Goal: Task Accomplishment & Management: Use online tool/utility

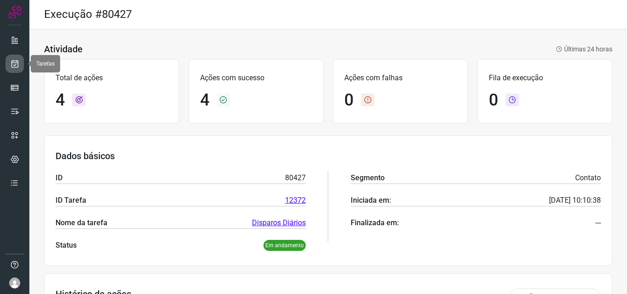
click at [7, 61] on link at bounding box center [15, 64] width 18 height 18
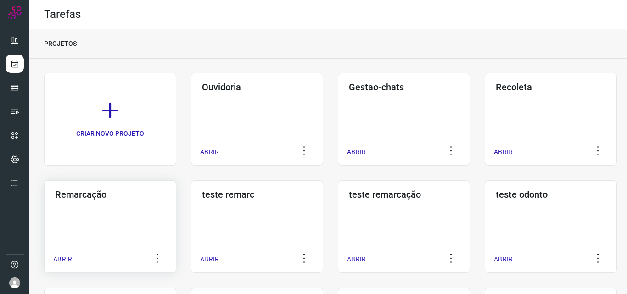
click at [191, 202] on div "Remarcação ABRIR" at bounding box center [257, 226] width 132 height 93
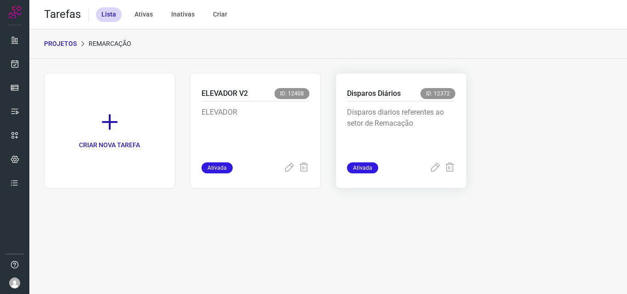
click at [369, 114] on p "Disparos diarios referentes ao setor de Remacação" at bounding box center [401, 130] width 108 height 46
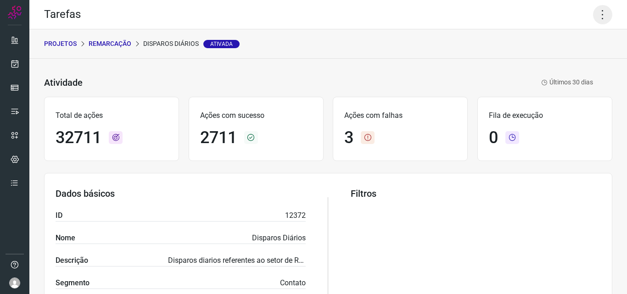
click at [593, 19] on icon at bounding box center [602, 14] width 19 height 19
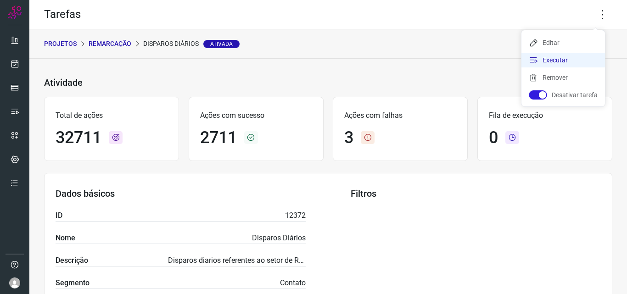
click at [574, 56] on li "Executar" at bounding box center [563, 60] width 84 height 15
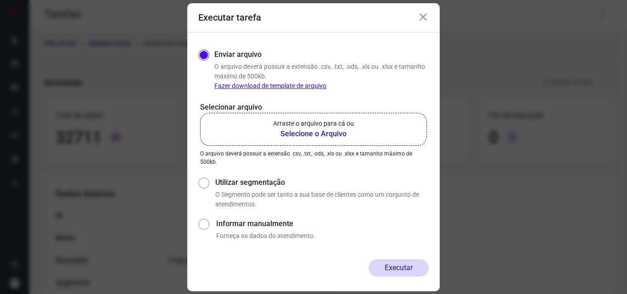
click at [302, 137] on b "Selecione o Arquivo" at bounding box center [313, 133] width 81 height 11
click at [0, 0] on input "Arraste o arquivo para cá ou Selecione o Arquivo" at bounding box center [0, 0] width 0 height 0
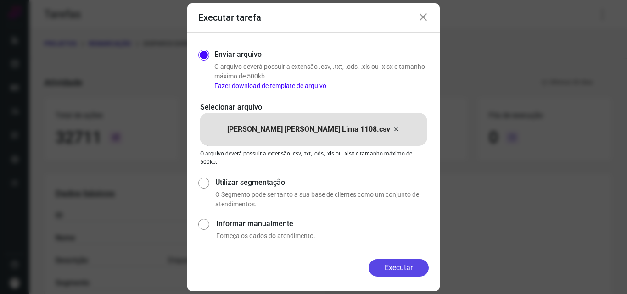
click at [384, 264] on button "Executar" at bounding box center [398, 267] width 60 height 17
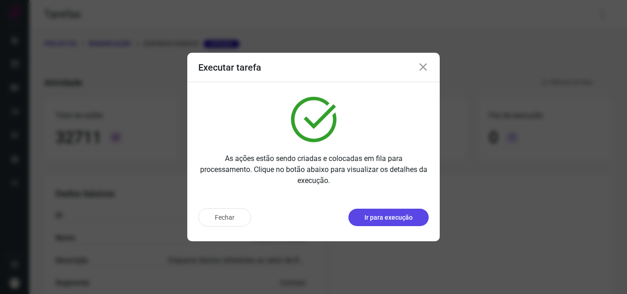
click at [394, 223] on button "Ir para execução" at bounding box center [388, 217] width 80 height 17
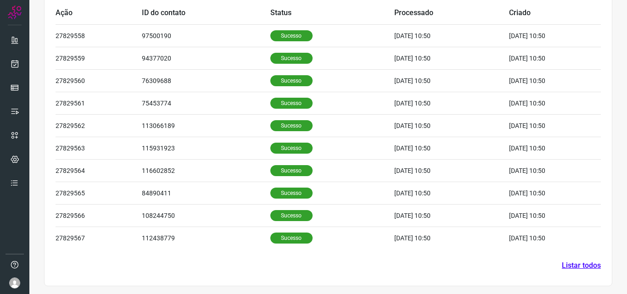
scroll to position [309, 0]
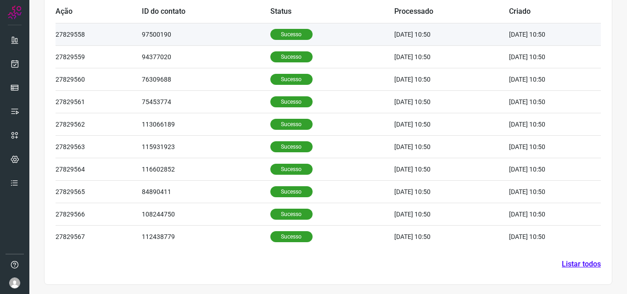
click at [286, 40] on td "Sucesso" at bounding box center [332, 34] width 124 height 22
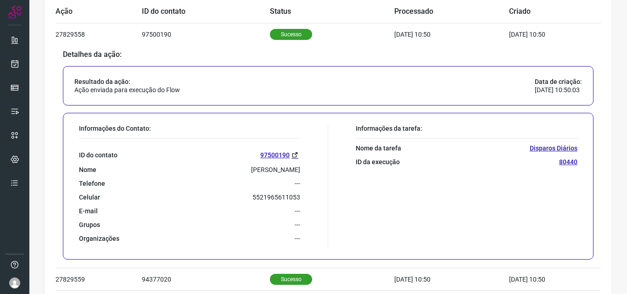
scroll to position [355, 0]
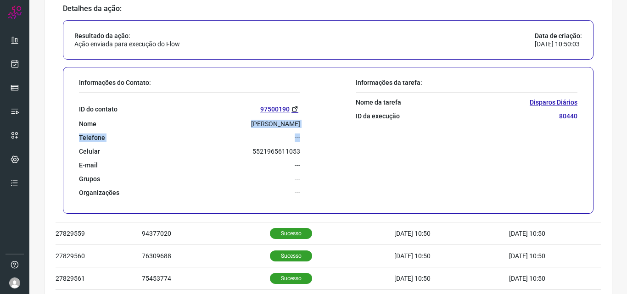
drag, startPoint x: 245, startPoint y: 123, endPoint x: 302, endPoint y: 128, distance: 57.1
click at [302, 128] on div "Informações do Contato: ID do contato 97500190 Nome [PERSON_NAME] Telefone --- …" at bounding box center [201, 140] width 254 height 124
click at [273, 131] on div "ID do contato 97500190 Nome [PERSON_NAME] Telefone --- Celular [PHONE_NUMBER] E…" at bounding box center [189, 145] width 221 height 104
click at [252, 153] on p "5521965611053" at bounding box center [276, 151] width 48 height 8
drag, startPoint x: 250, startPoint y: 151, endPoint x: 289, endPoint y: 154, distance: 39.6
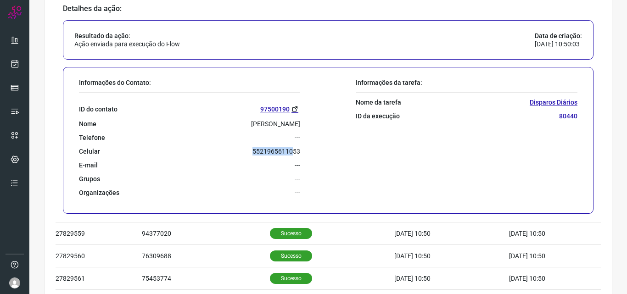
click at [289, 154] on p "5521965611053" at bounding box center [276, 151] width 48 height 8
click at [290, 154] on p "5521965611053" at bounding box center [276, 151] width 48 height 8
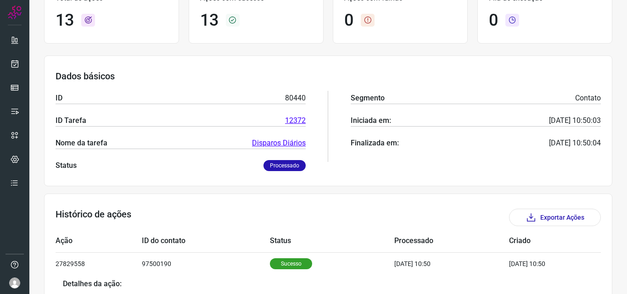
scroll to position [0, 0]
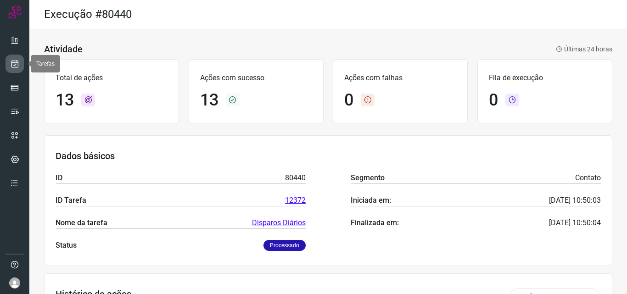
click at [11, 62] on icon at bounding box center [15, 63] width 10 height 9
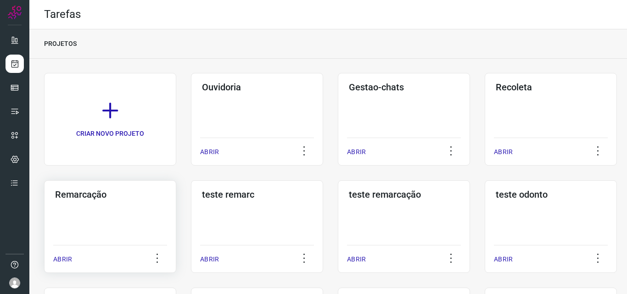
click at [106, 199] on h3 "Remarcação" at bounding box center [110, 194] width 110 height 11
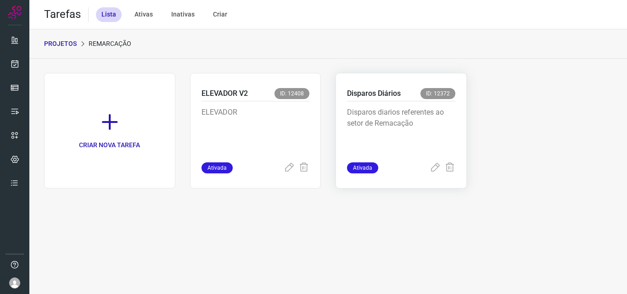
click at [423, 137] on p "Disparos diarios referentes ao setor de Remacação" at bounding box center [401, 130] width 108 height 46
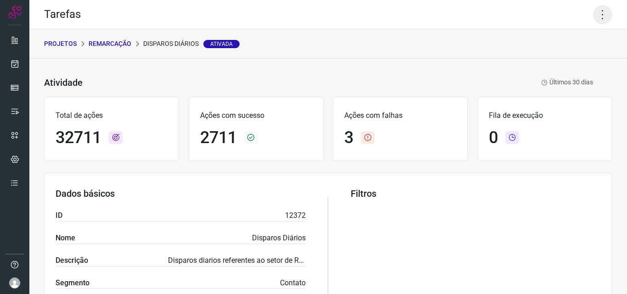
click at [597, 19] on icon at bounding box center [602, 14] width 19 height 19
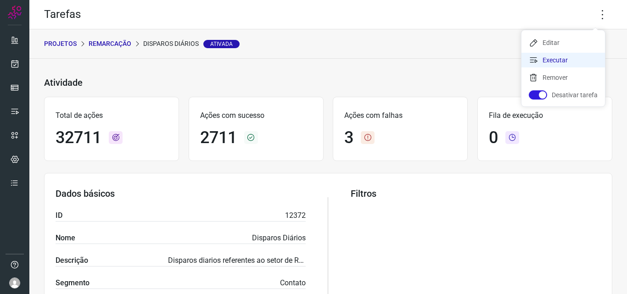
click at [578, 61] on li "Executar" at bounding box center [563, 60] width 84 height 15
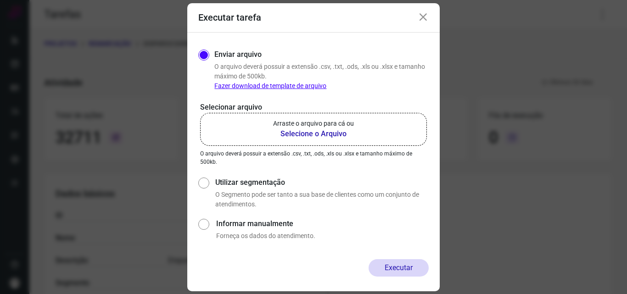
click at [304, 132] on b "Selecione o Arquivo" at bounding box center [313, 133] width 81 height 11
click at [0, 0] on input "Arraste o arquivo para cá ou Selecione o Arquivo" at bounding box center [0, 0] width 0 height 0
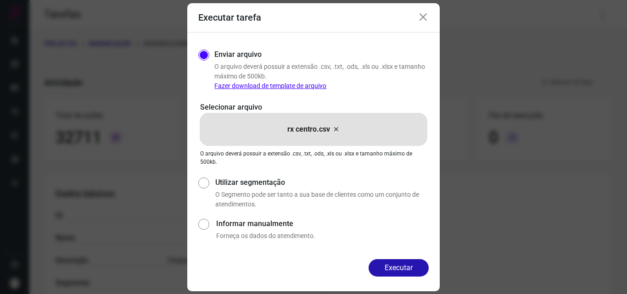
click at [394, 266] on button "Executar" at bounding box center [398, 267] width 60 height 17
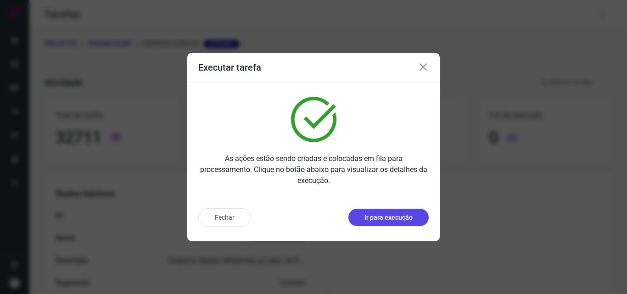
click at [392, 217] on p "Ir para execução" at bounding box center [388, 218] width 48 height 10
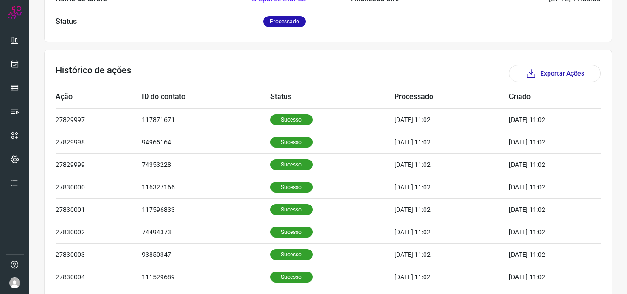
scroll to position [217, 0]
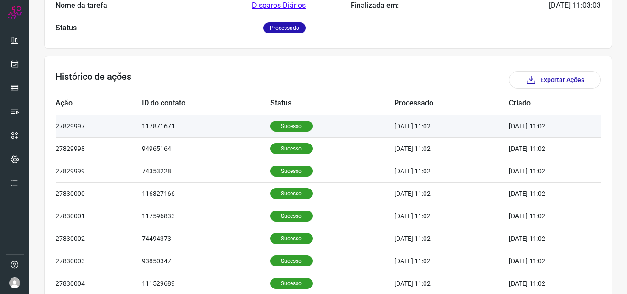
click at [279, 125] on p "Sucesso" at bounding box center [291, 126] width 42 height 11
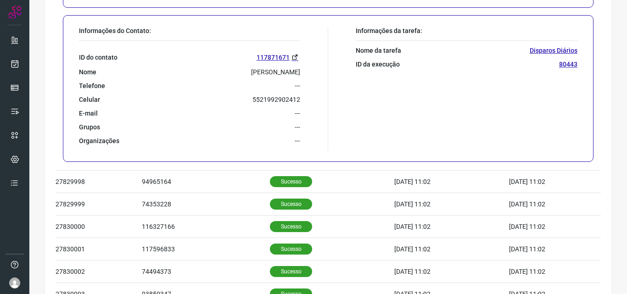
scroll to position [447, 0]
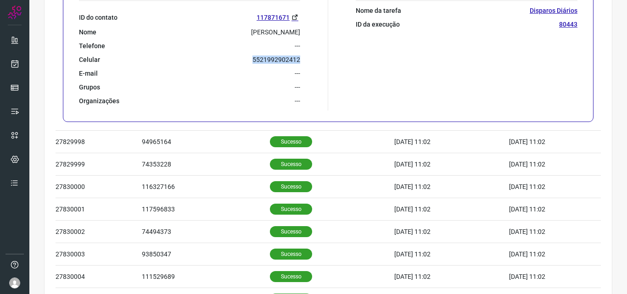
drag, startPoint x: 254, startPoint y: 61, endPoint x: 299, endPoint y: 63, distance: 45.0
click at [299, 63] on div "Informações do Contato: ID do contato 117871671 Nome Ana Caroline Nunes Costa T…" at bounding box center [201, 49] width 254 height 124
copy p "5521992902412"
click at [8, 68] on link at bounding box center [15, 64] width 18 height 18
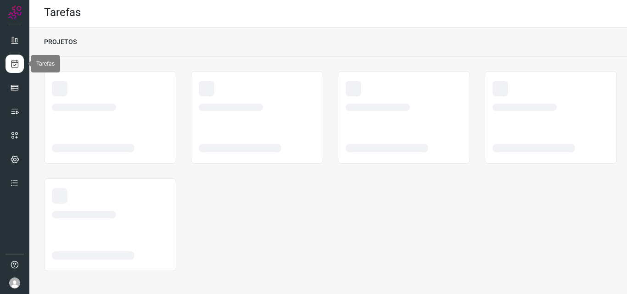
scroll to position [2, 0]
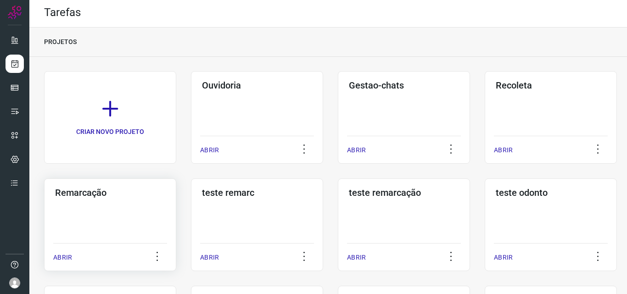
click at [191, 222] on div "Remarcação ABRIR" at bounding box center [257, 224] width 132 height 93
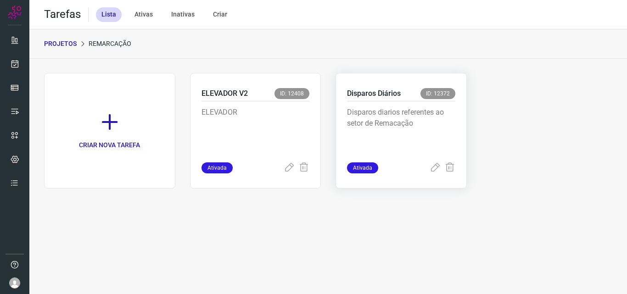
click at [418, 101] on div "Disparos Diários ID: 12372" at bounding box center [401, 94] width 108 height 13
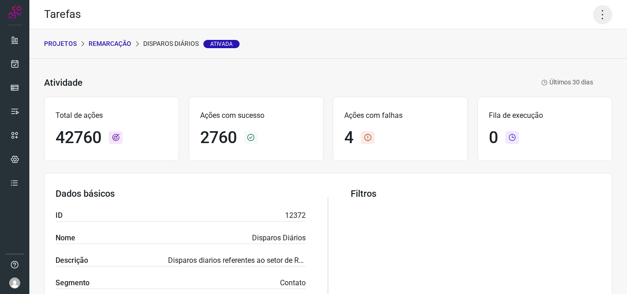
click at [593, 14] on icon at bounding box center [602, 14] width 19 height 19
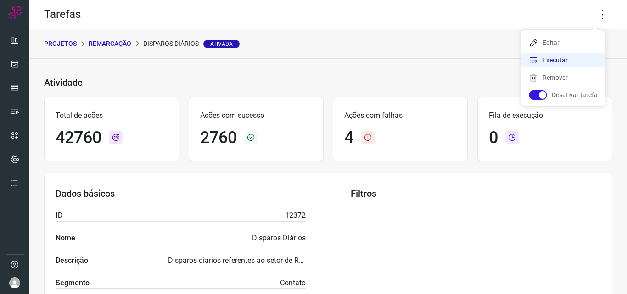
click at [573, 58] on li "Executar" at bounding box center [563, 60] width 84 height 15
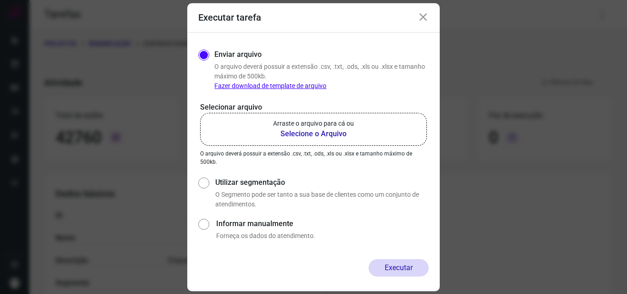
click at [311, 138] on b "Selecione o Arquivo" at bounding box center [313, 133] width 81 height 11
click at [0, 0] on input "Arraste o arquivo para cá ou Selecione o Arquivo" at bounding box center [0, 0] width 0 height 0
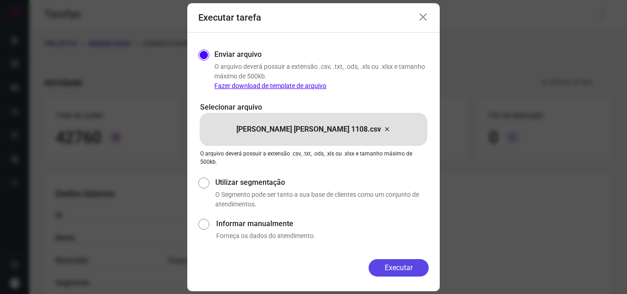
click at [404, 269] on button "Executar" at bounding box center [398, 267] width 60 height 17
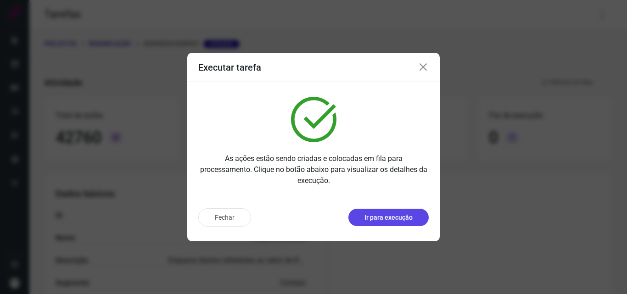
click at [380, 213] on p "Ir para execução" at bounding box center [388, 218] width 48 height 10
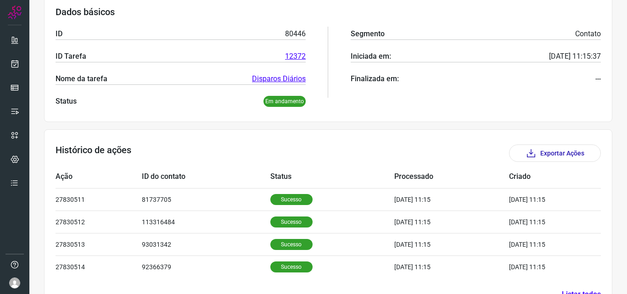
scroll to position [174, 0]
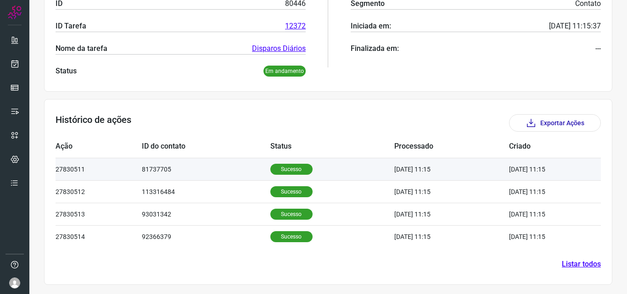
click at [282, 167] on p "Sucesso" at bounding box center [291, 169] width 42 height 11
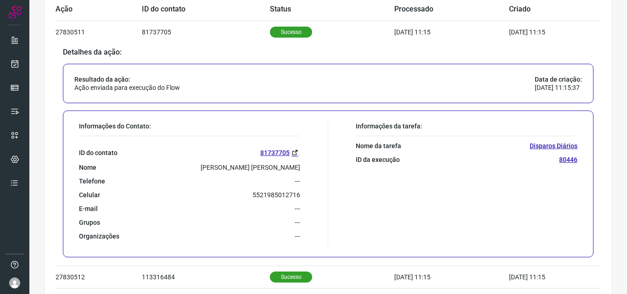
scroll to position [312, 0]
drag, startPoint x: 252, startPoint y: 195, endPoint x: 277, endPoint y: 196, distance: 24.8
click at [277, 196] on p "5521985012716" at bounding box center [276, 194] width 48 height 8
drag, startPoint x: 252, startPoint y: 192, endPoint x: 278, endPoint y: 194, distance: 25.8
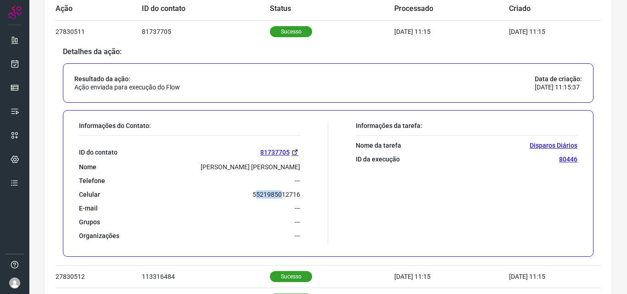
click at [278, 194] on p "5521985012716" at bounding box center [276, 194] width 48 height 8
click at [269, 193] on p "5521985012716" at bounding box center [276, 194] width 48 height 8
drag, startPoint x: 252, startPoint y: 193, endPoint x: 268, endPoint y: 197, distance: 16.9
click at [268, 197] on p "5521985012716" at bounding box center [276, 194] width 48 height 8
drag, startPoint x: 267, startPoint y: 196, endPoint x: 256, endPoint y: 192, distance: 12.2
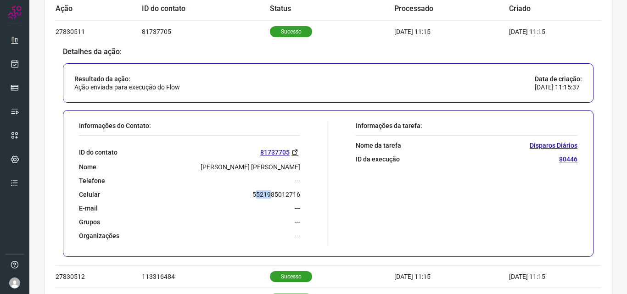
click at [267, 196] on p "5521985012716" at bounding box center [276, 194] width 48 height 8
click at [252, 193] on p "5521985012716" at bounding box center [276, 194] width 48 height 8
drag, startPoint x: 251, startPoint y: 193, endPoint x: 298, endPoint y: 195, distance: 46.4
click at [298, 195] on div "Informações do Contato: ID do contato 81737705 Nome Shirley Manuela da Silva Gi…" at bounding box center [201, 184] width 254 height 124
copy p "5521985012716"
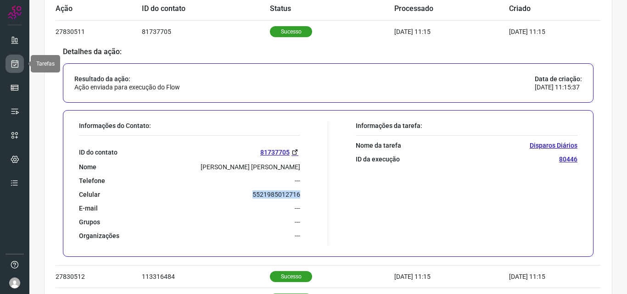
click at [17, 70] on link at bounding box center [15, 64] width 18 height 18
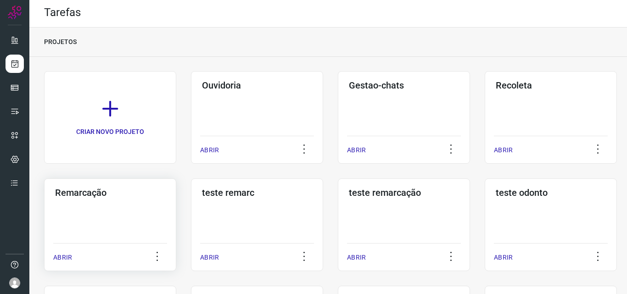
click at [191, 200] on div "Remarcação ABRIR" at bounding box center [257, 224] width 132 height 93
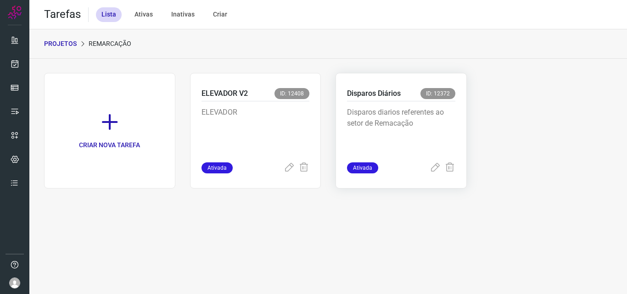
click at [386, 138] on p "Disparos diarios referentes ao setor de Remacação" at bounding box center [401, 130] width 108 height 46
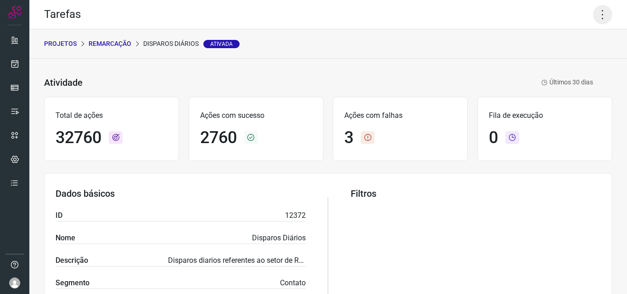
click at [593, 20] on icon at bounding box center [602, 14] width 19 height 19
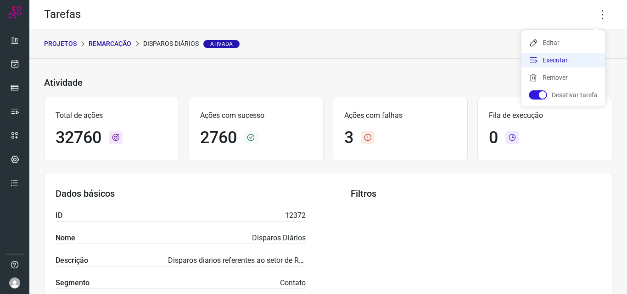
click at [565, 63] on li "Executar" at bounding box center [563, 60] width 84 height 15
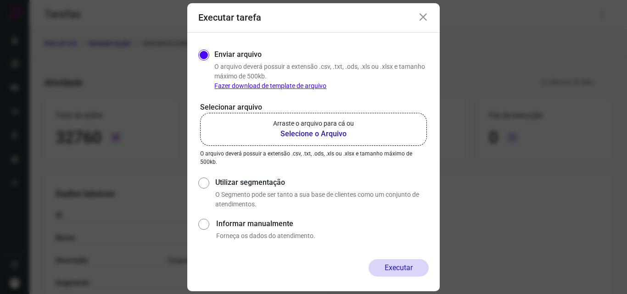
click at [322, 135] on b "Selecione o Arquivo" at bounding box center [313, 133] width 81 height 11
click at [0, 0] on input "Arraste o arquivo para cá ou Selecione o Arquivo" at bounding box center [0, 0] width 0 height 0
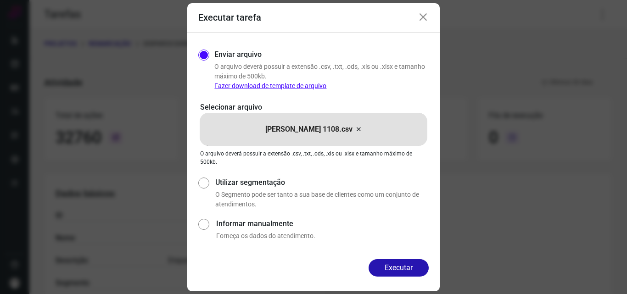
click at [390, 270] on button "Executar" at bounding box center [398, 267] width 60 height 17
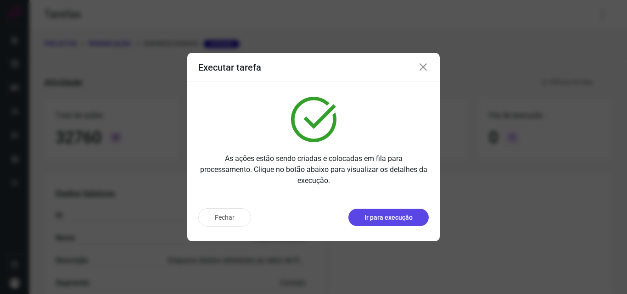
click at [396, 217] on p "Ir para execução" at bounding box center [388, 218] width 48 height 10
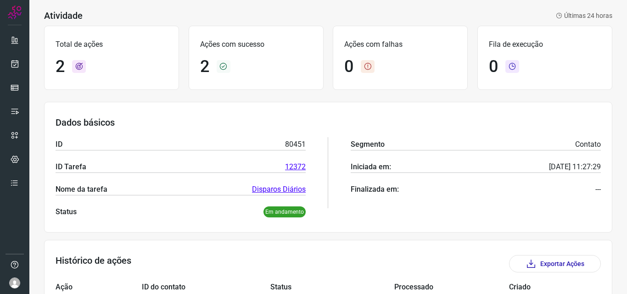
scroll to position [111, 0]
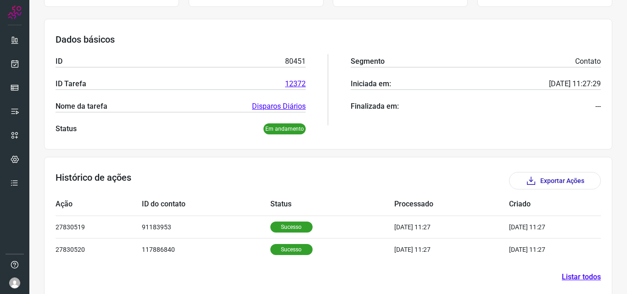
scroll to position [129, 0]
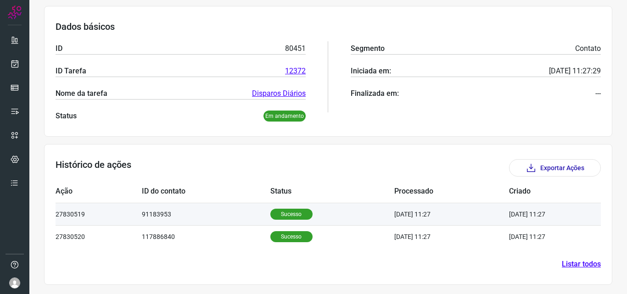
click at [278, 217] on p "Sucesso" at bounding box center [291, 214] width 42 height 11
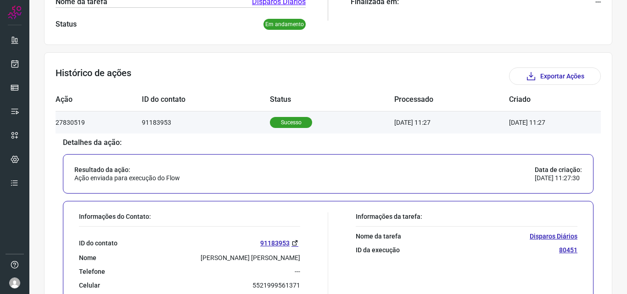
scroll to position [267, 0]
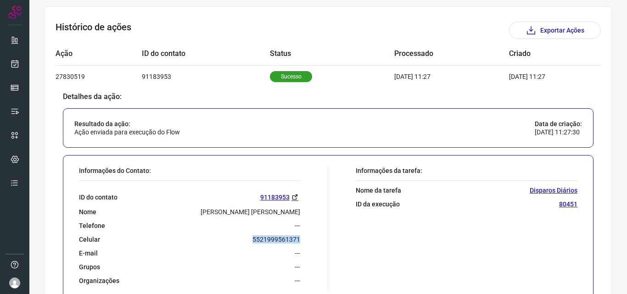
drag, startPoint x: 249, startPoint y: 240, endPoint x: 298, endPoint y: 240, distance: 48.6
click at [298, 240] on div "Informações do Contato: ID do contato 91183953 Nome maria cristina Telefone ---…" at bounding box center [201, 229] width 254 height 124
copy p "5521999561371"
click at [17, 63] on icon at bounding box center [15, 63] width 10 height 9
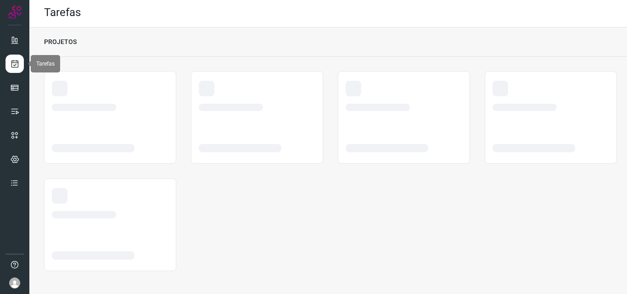
scroll to position [2, 0]
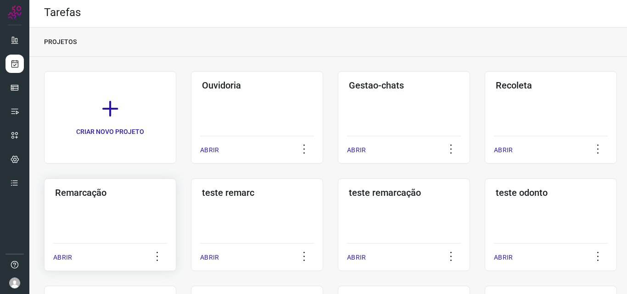
click at [191, 208] on div "Remarcação ABRIR" at bounding box center [257, 224] width 132 height 93
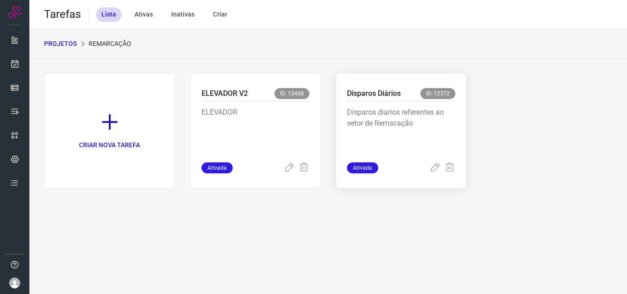
click at [436, 128] on p "Disparos diarios referentes ao setor de Remacação" at bounding box center [401, 130] width 108 height 46
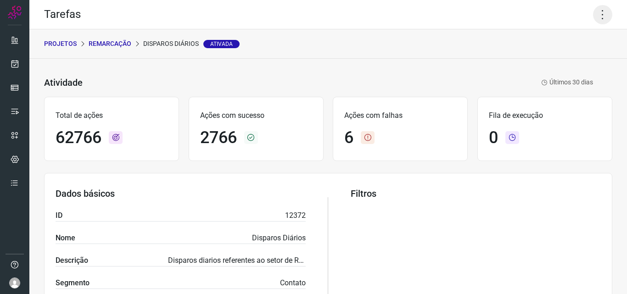
click at [599, 18] on icon at bounding box center [602, 14] width 19 height 19
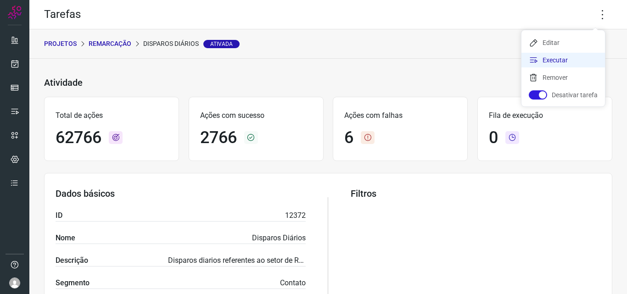
click at [575, 60] on li "Executar" at bounding box center [563, 60] width 84 height 15
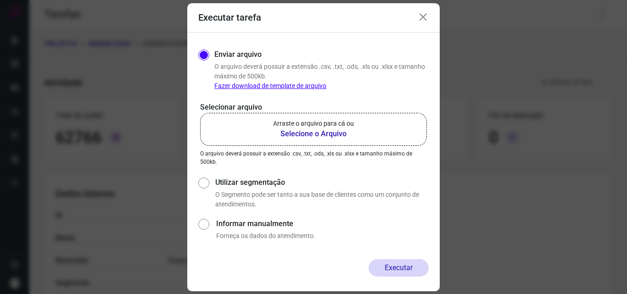
click at [319, 134] on b "Selecione o Arquivo" at bounding box center [313, 133] width 81 height 11
click at [0, 0] on input "Arraste o arquivo para cá ou Selecione o Arquivo" at bounding box center [0, 0] width 0 height 0
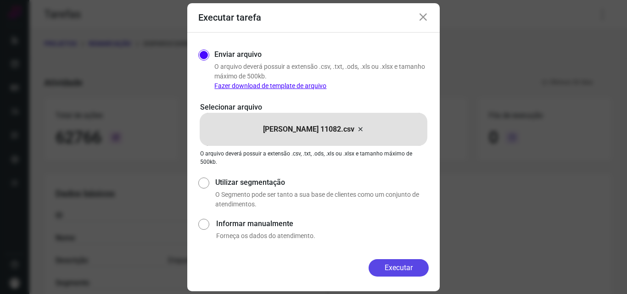
click at [385, 265] on button "Executar" at bounding box center [398, 267] width 60 height 17
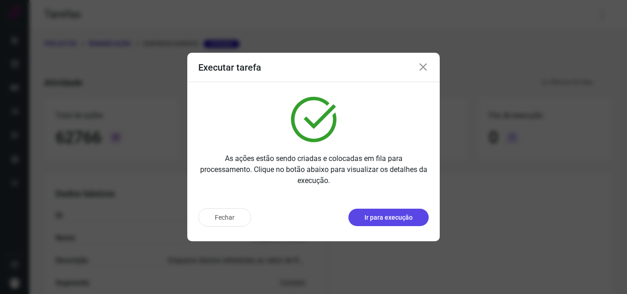
click at [395, 220] on p "Ir para execução" at bounding box center [388, 218] width 48 height 10
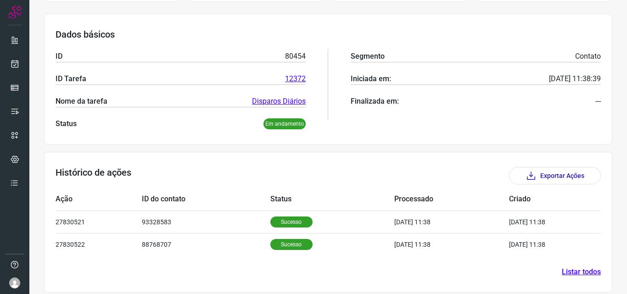
scroll to position [129, 0]
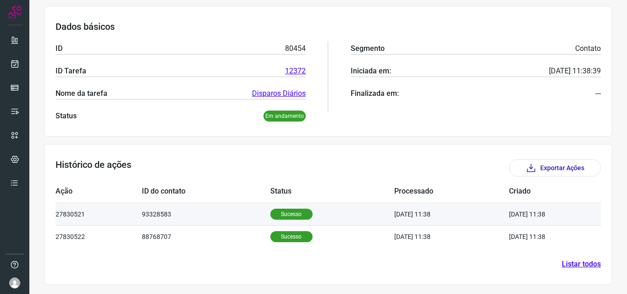
click at [274, 213] on p "Sucesso" at bounding box center [291, 214] width 42 height 11
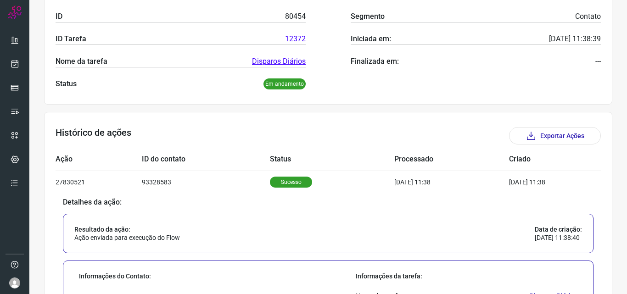
scroll to position [313, 0]
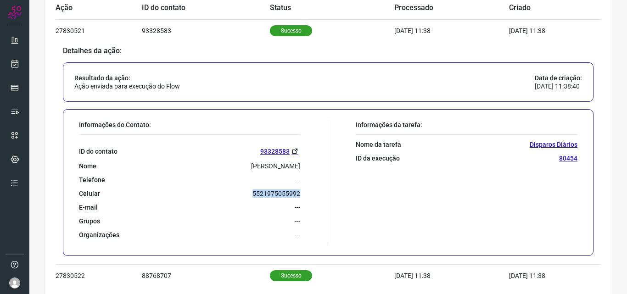
drag, startPoint x: 251, startPoint y: 194, endPoint x: 308, endPoint y: 195, distance: 57.4
click at [308, 195] on div "Informações do Contato: ID do contato 93328583 Nome [PERSON_NAME] Telefone --- …" at bounding box center [201, 183] width 254 height 124
copy p "5521975055992"
click at [7, 63] on link at bounding box center [15, 64] width 18 height 18
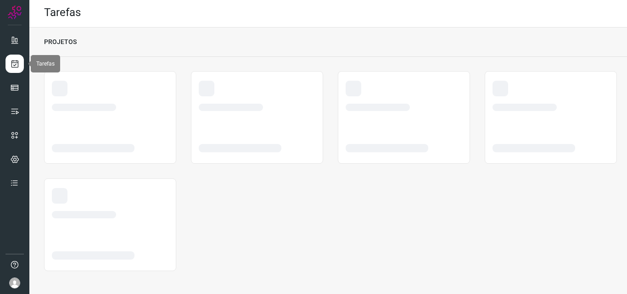
scroll to position [2, 0]
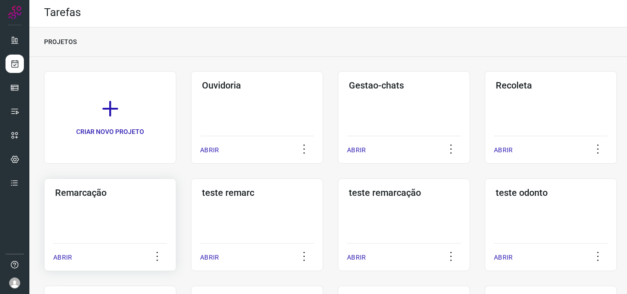
click at [191, 212] on div "Remarcação ABRIR" at bounding box center [257, 224] width 132 height 93
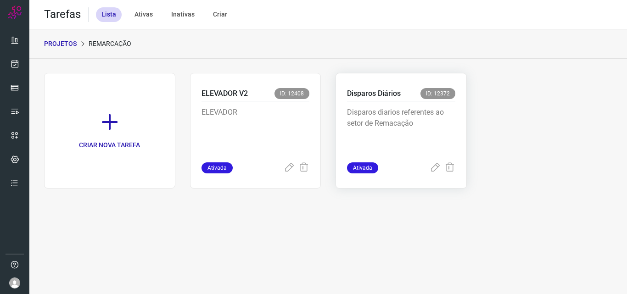
click at [338, 109] on div "Disparos Diários ID: 12372 Disparos diarios referentes ao setor de Remacação At…" at bounding box center [400, 131] width 131 height 116
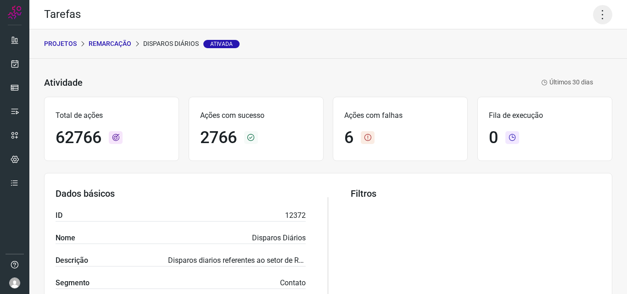
click at [595, 11] on icon at bounding box center [602, 14] width 19 height 19
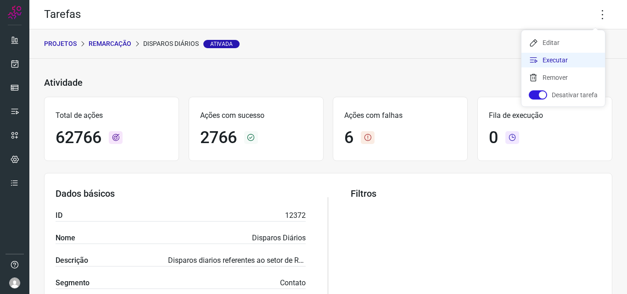
click at [574, 64] on li "Executar" at bounding box center [563, 60] width 84 height 15
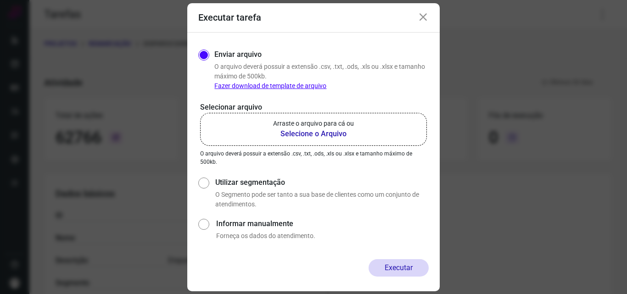
click at [302, 134] on b "Selecione o Arquivo" at bounding box center [313, 133] width 81 height 11
click at [0, 0] on input "Arraste o arquivo para cá ou Selecione o Arquivo" at bounding box center [0, 0] width 0 height 0
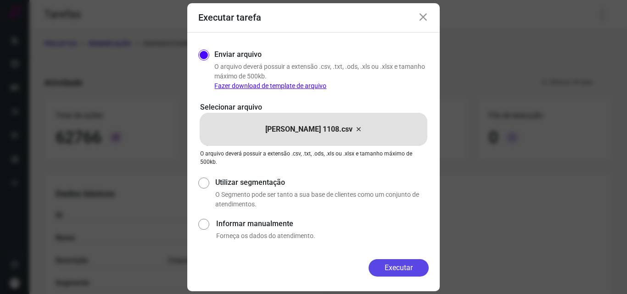
click at [409, 269] on button "Executar" at bounding box center [398, 267] width 60 height 17
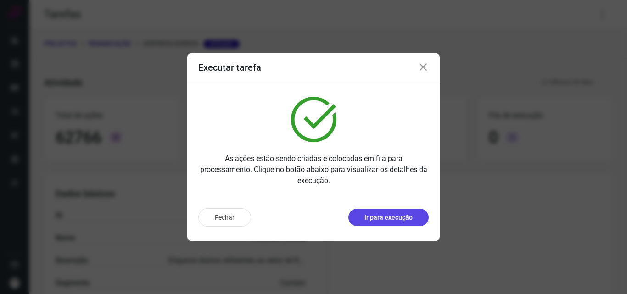
click at [384, 218] on p "Ir para execução" at bounding box center [388, 218] width 48 height 10
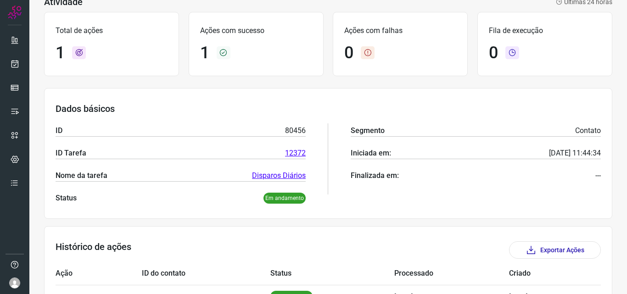
scroll to position [107, 0]
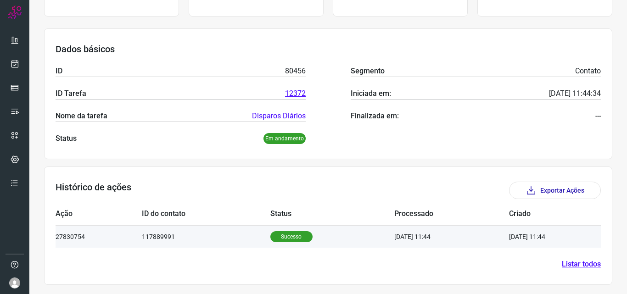
click at [279, 234] on p "Sucesso" at bounding box center [291, 236] width 42 height 11
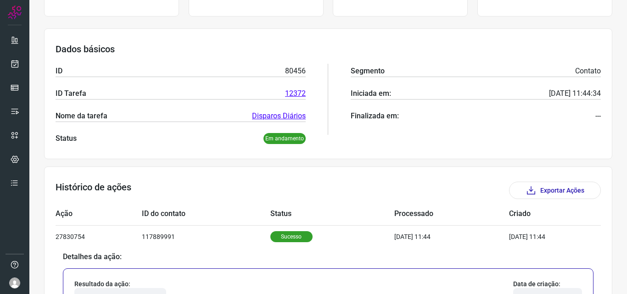
scroll to position [290, 0]
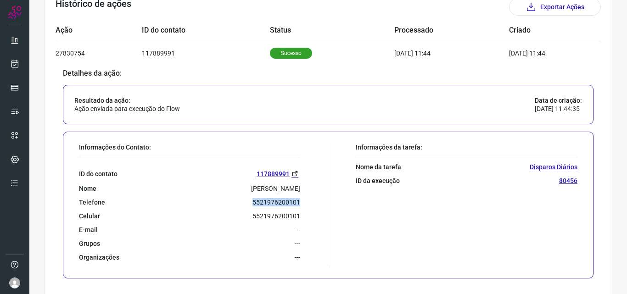
drag, startPoint x: 251, startPoint y: 204, endPoint x: 293, endPoint y: 202, distance: 41.3
click at [295, 206] on p "5521976200101" at bounding box center [276, 202] width 48 height 8
click at [291, 202] on p "5521976200101" at bounding box center [276, 202] width 48 height 8
drag, startPoint x: 253, startPoint y: 201, endPoint x: 290, endPoint y: 207, distance: 37.3
click at [290, 207] on div "ID do contato 117889991 Nome [PERSON_NAME] Telefone 5521976200101 Celular [PHON…" at bounding box center [189, 209] width 221 height 104
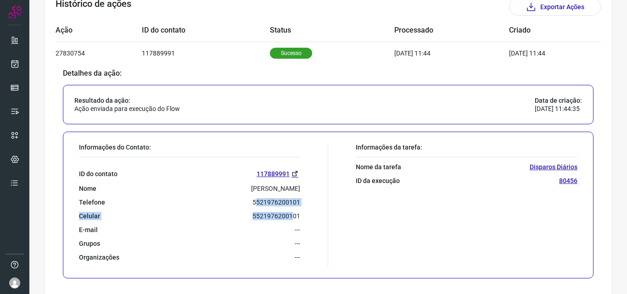
click at [290, 207] on div "ID do contato 117889991 Nome [PERSON_NAME] Telefone 5521976200101 Celular [PHON…" at bounding box center [189, 209] width 221 height 104
drag, startPoint x: 251, startPoint y: 200, endPoint x: 296, endPoint y: 206, distance: 46.3
click at [296, 206] on p "5521976200101" at bounding box center [276, 202] width 48 height 8
copy p "5521976200101"
click at [13, 65] on icon at bounding box center [15, 63] width 10 height 9
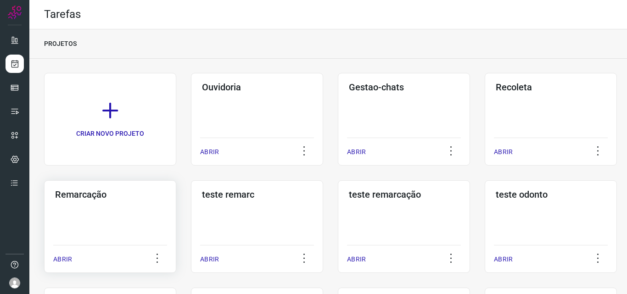
click at [191, 217] on div "Remarcação ABRIR" at bounding box center [257, 226] width 132 height 93
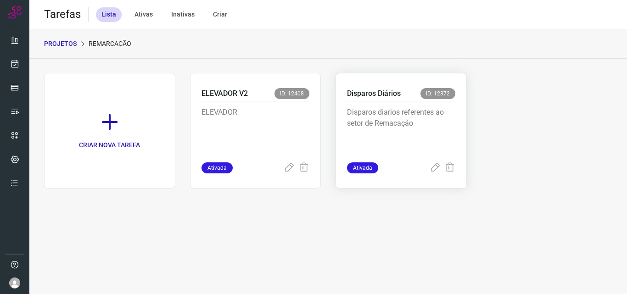
click at [420, 96] on div "Disparos Diários ID: 12372" at bounding box center [401, 94] width 108 height 13
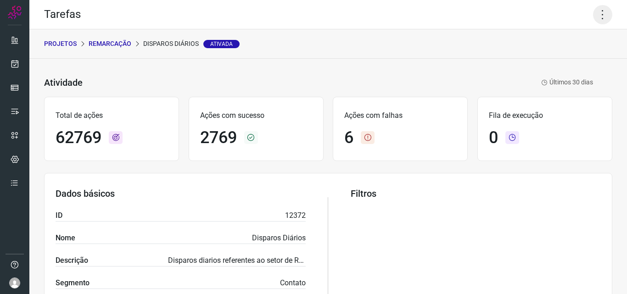
click at [594, 10] on icon at bounding box center [602, 14] width 19 height 19
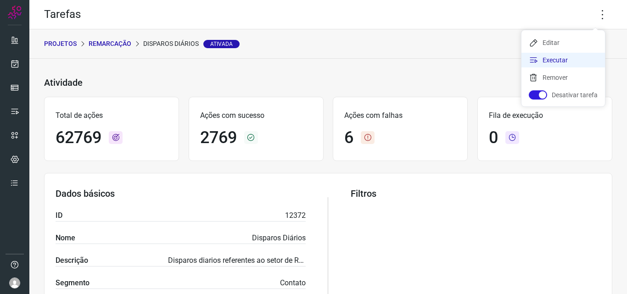
click at [574, 55] on li "Executar" at bounding box center [563, 60] width 84 height 15
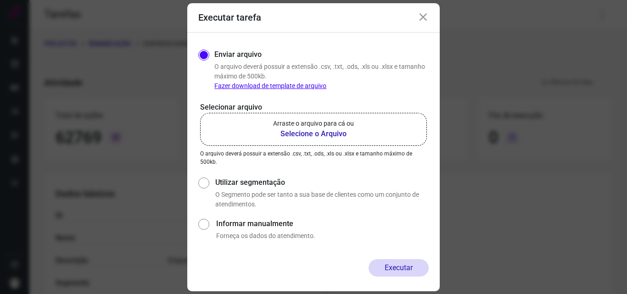
click at [301, 135] on b "Selecione o Arquivo" at bounding box center [313, 133] width 81 height 11
click at [0, 0] on input "Arraste o arquivo para cá ou Selecione o Arquivo" at bounding box center [0, 0] width 0 height 0
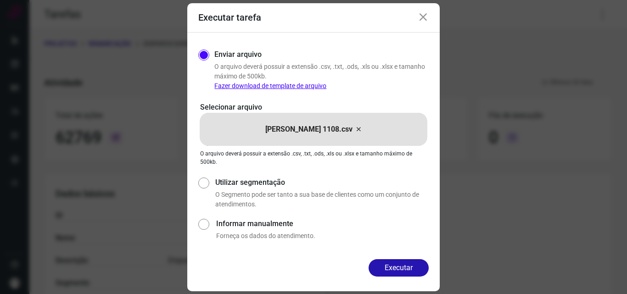
click at [409, 265] on button "Executar" at bounding box center [398, 267] width 60 height 17
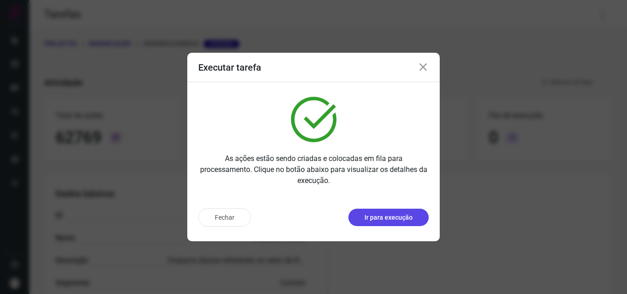
click at [401, 217] on p "Ir para execução" at bounding box center [388, 218] width 48 height 10
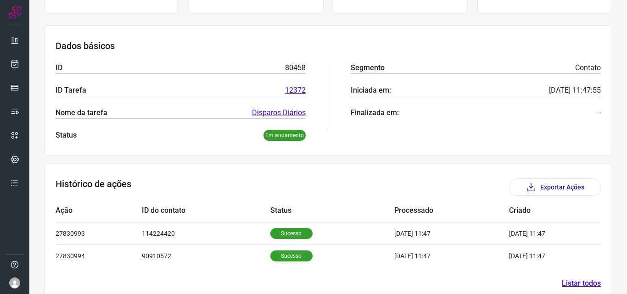
scroll to position [129, 0]
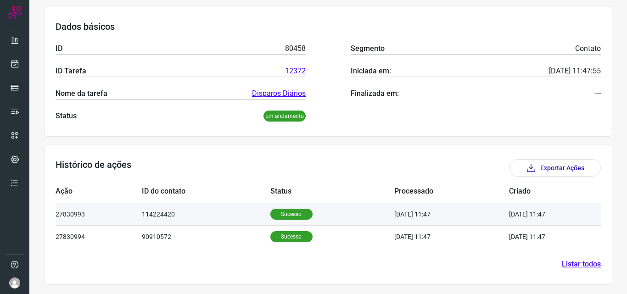
click at [293, 215] on p "Sucesso" at bounding box center [291, 214] width 42 height 11
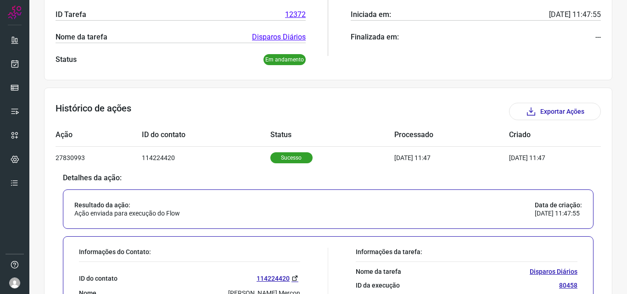
scroll to position [267, 0]
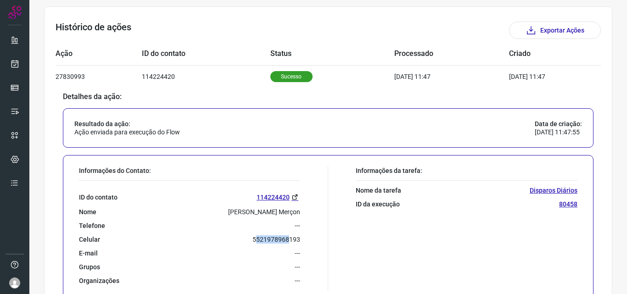
drag, startPoint x: 255, startPoint y: 240, endPoint x: 285, endPoint y: 242, distance: 29.9
click at [285, 242] on p "5521978968193" at bounding box center [276, 239] width 48 height 8
click at [286, 242] on p "5521978968193" at bounding box center [276, 239] width 48 height 8
drag, startPoint x: 252, startPoint y: 239, endPoint x: 292, endPoint y: 244, distance: 40.7
click at [292, 244] on div "ID do contato 114224420 Nome Starina Bastos Merçon Telefone --- Celular 5521978…" at bounding box center [189, 233] width 221 height 104
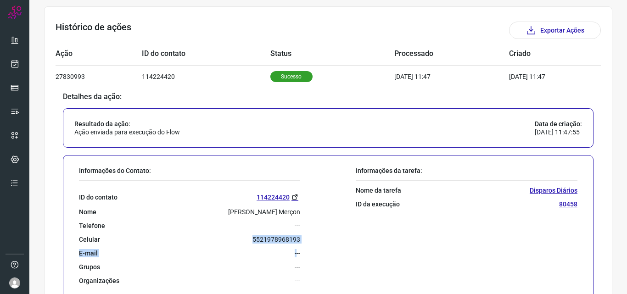
click at [289, 240] on p "5521978968193" at bounding box center [276, 239] width 48 height 8
drag, startPoint x: 247, startPoint y: 239, endPoint x: 295, endPoint y: 242, distance: 48.7
click at [295, 242] on div "Celular 5521978968193" at bounding box center [189, 239] width 221 height 8
copy p "5521978968193"
click at [16, 60] on icon at bounding box center [15, 63] width 10 height 9
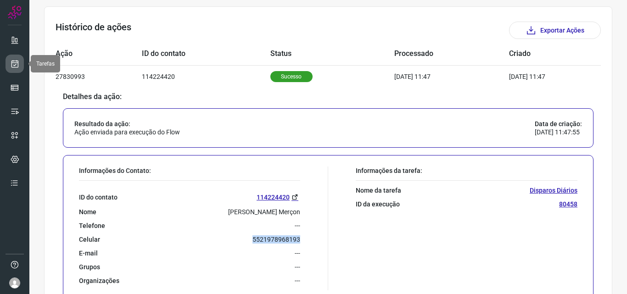
scroll to position [2, 0]
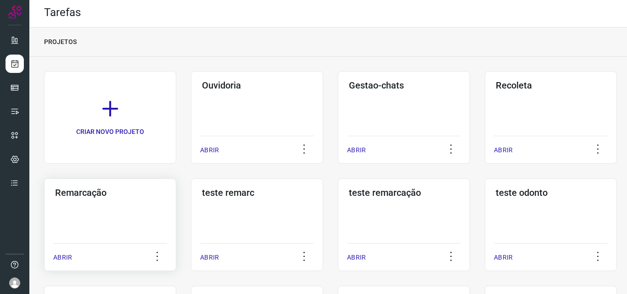
click at [84, 196] on h3 "Remarcação" at bounding box center [110, 192] width 110 height 11
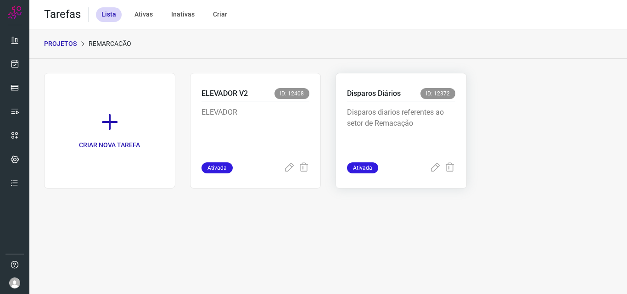
click at [466, 127] on div "Disparos Diários ID: 12372 Disparos diarios referentes ao setor de Remacação At…" at bounding box center [400, 131] width 131 height 116
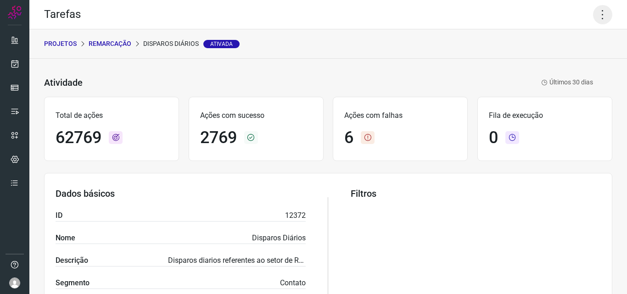
click at [593, 16] on icon at bounding box center [602, 14] width 19 height 19
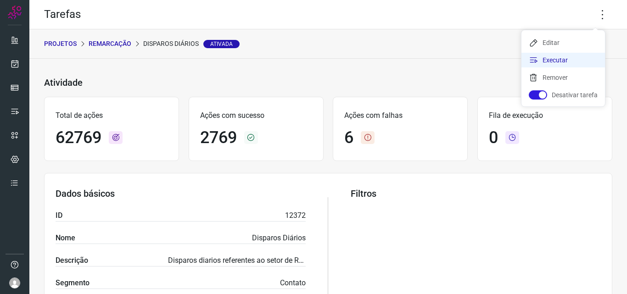
click at [572, 62] on li "Executar" at bounding box center [563, 60] width 84 height 15
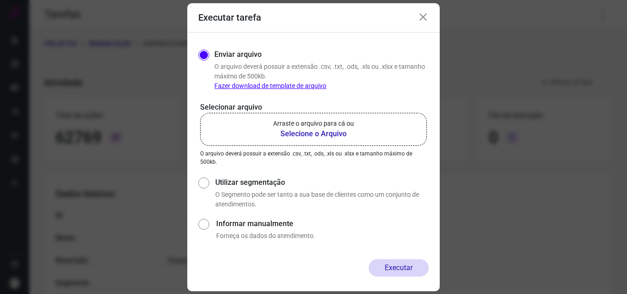
click at [341, 139] on b "Selecione o Arquivo" at bounding box center [313, 133] width 81 height 11
click at [0, 0] on input "Arraste o arquivo para cá ou Selecione o Arquivo" at bounding box center [0, 0] width 0 height 0
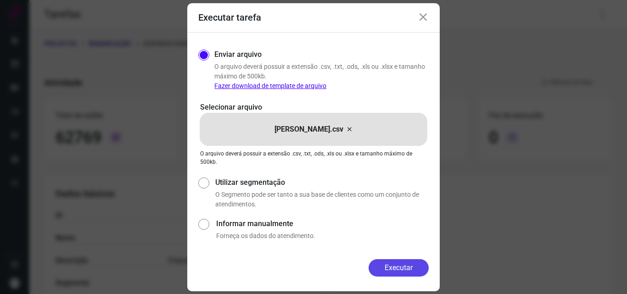
click at [400, 275] on button "Executar" at bounding box center [398, 267] width 60 height 17
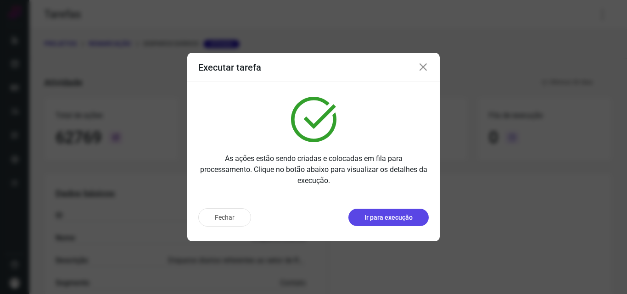
click at [402, 217] on p "Ir para execução" at bounding box center [388, 218] width 48 height 10
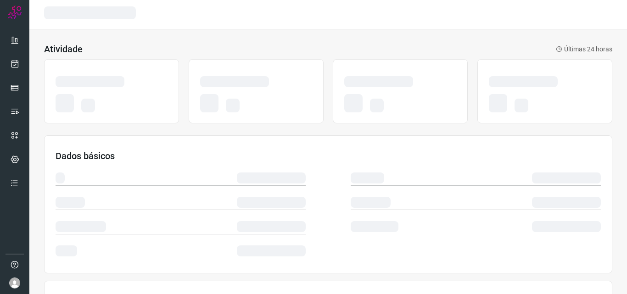
scroll to position [107, 0]
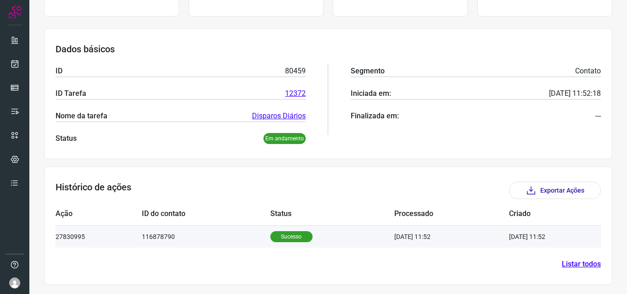
click at [275, 239] on p "Sucesso" at bounding box center [291, 236] width 42 height 11
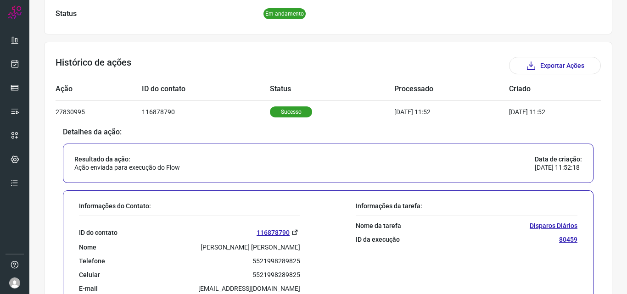
scroll to position [290, 0]
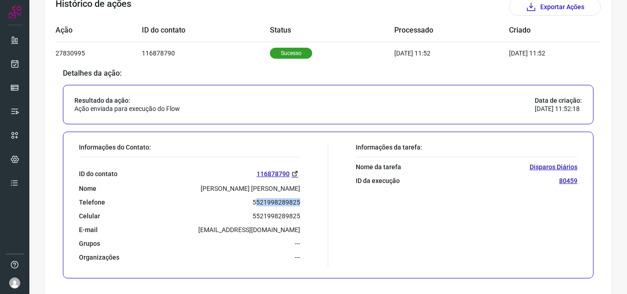
drag, startPoint x: 252, startPoint y: 203, endPoint x: 305, endPoint y: 204, distance: 52.8
click at [305, 204] on div "Informações do Contato: ID do contato 116878790 Nome [PERSON_NAME] [PERSON_NAME…" at bounding box center [201, 205] width 254 height 124
drag, startPoint x: 251, startPoint y: 202, endPoint x: 295, endPoint y: 206, distance: 44.2
click at [295, 206] on div "Telefone [PHONE_NUMBER]" at bounding box center [189, 202] width 221 height 8
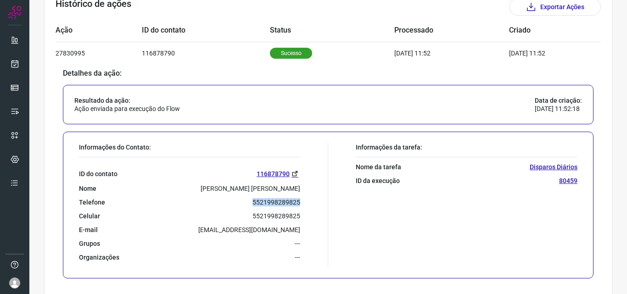
copy p "5521998289825"
click at [22, 62] on link at bounding box center [15, 64] width 18 height 18
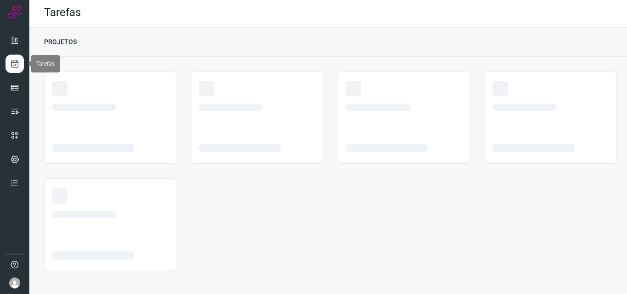
scroll to position [2, 0]
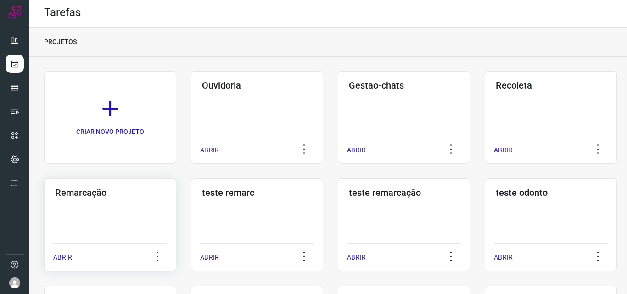
click at [191, 205] on div "Remarcação ABRIR" at bounding box center [257, 224] width 132 height 93
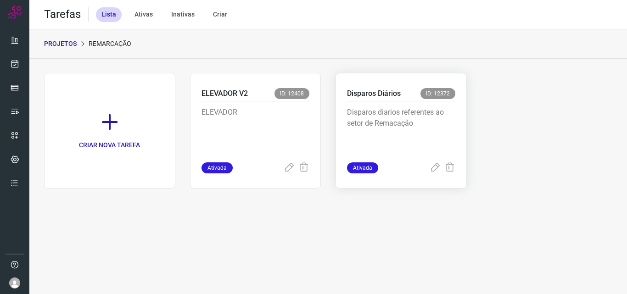
click at [412, 129] on p "Disparos diarios referentes ao setor de Remacação" at bounding box center [401, 130] width 108 height 46
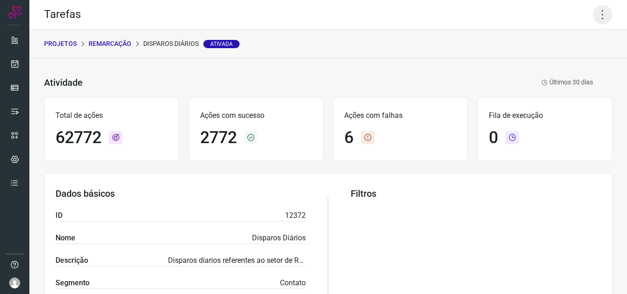
click at [597, 17] on icon at bounding box center [602, 14] width 19 height 19
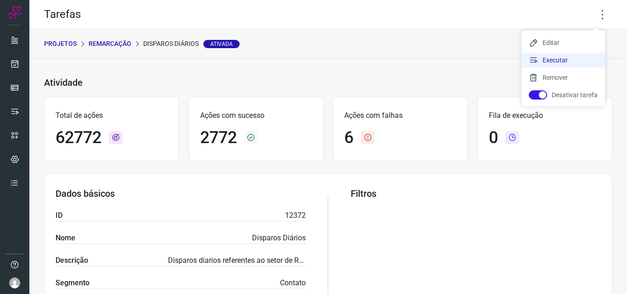
click at [574, 59] on li "Executar" at bounding box center [563, 60] width 84 height 15
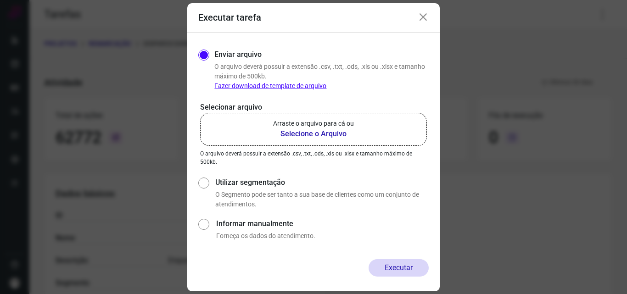
click at [343, 131] on b "Selecione o Arquivo" at bounding box center [313, 133] width 81 height 11
click at [0, 0] on input "Arraste o arquivo para cá ou Selecione o Arquivo" at bounding box center [0, 0] width 0 height 0
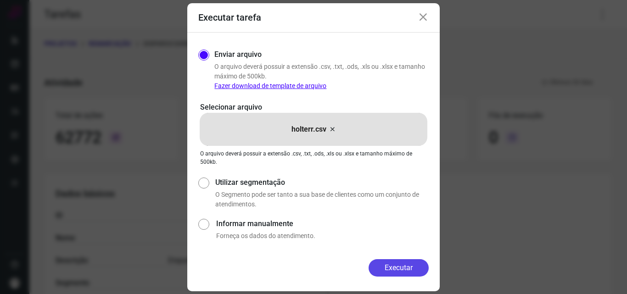
click at [383, 262] on button "Executar" at bounding box center [398, 267] width 60 height 17
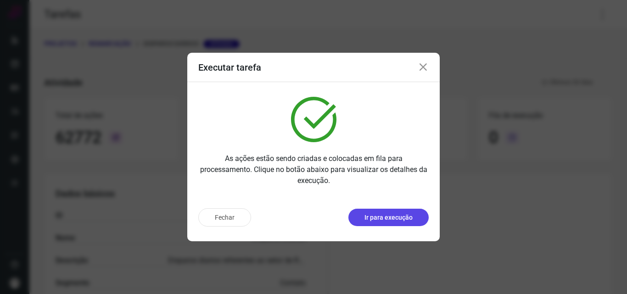
click at [393, 221] on p "Ir para execução" at bounding box center [388, 218] width 48 height 10
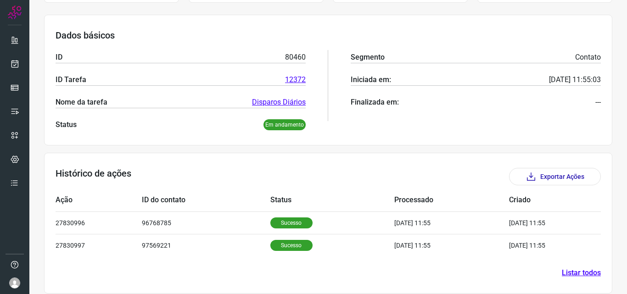
scroll to position [129, 0]
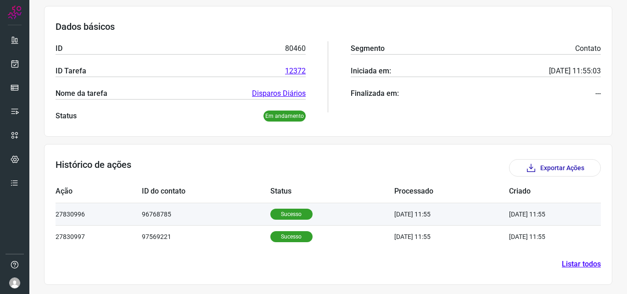
click at [279, 216] on p "Sucesso" at bounding box center [291, 214] width 42 height 11
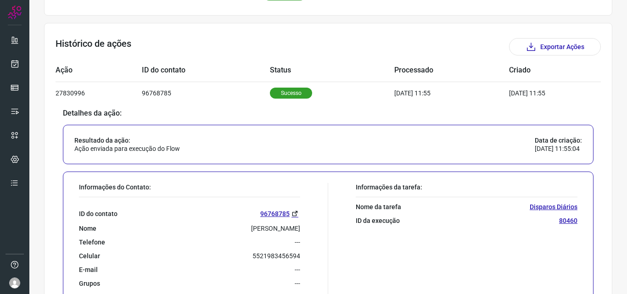
scroll to position [267, 0]
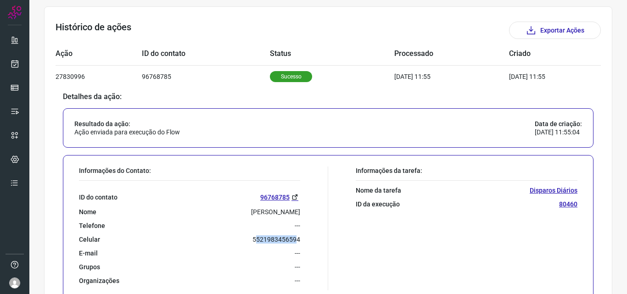
drag, startPoint x: 252, startPoint y: 240, endPoint x: 293, endPoint y: 241, distance: 40.8
click at [293, 241] on p "5521983456594" at bounding box center [276, 239] width 48 height 8
drag, startPoint x: 251, startPoint y: 238, endPoint x: 301, endPoint y: 240, distance: 50.5
click at [301, 240] on div "Informações do Contato: ID do contato 96768785 Nome [PERSON_NAME] Da Fonseca Te…" at bounding box center [201, 229] width 254 height 124
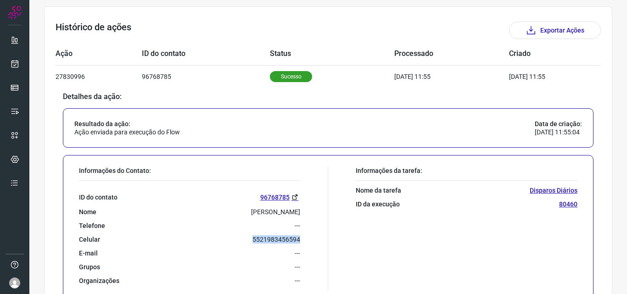
copy p "5521983456594"
